Goal: Find specific page/section: Find specific page/section

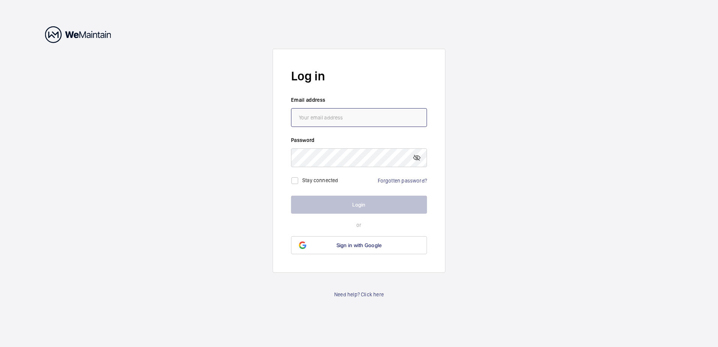
type input "[EMAIL_ADDRESS][DOMAIN_NAME]"
click at [369, 202] on button "Login" at bounding box center [359, 205] width 136 height 18
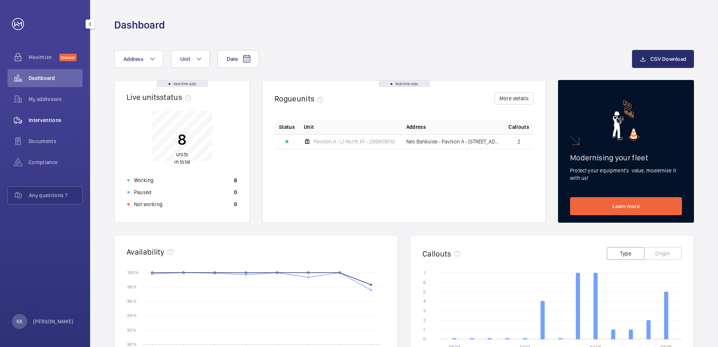
click at [37, 122] on span "Interventions" at bounding box center [56, 120] width 54 height 8
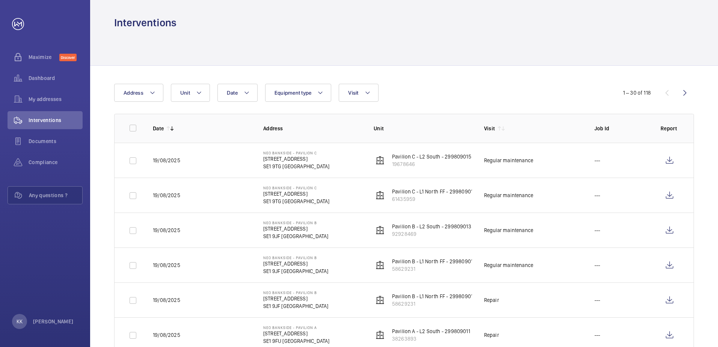
scroll to position [2, 0]
